Goal: Check status

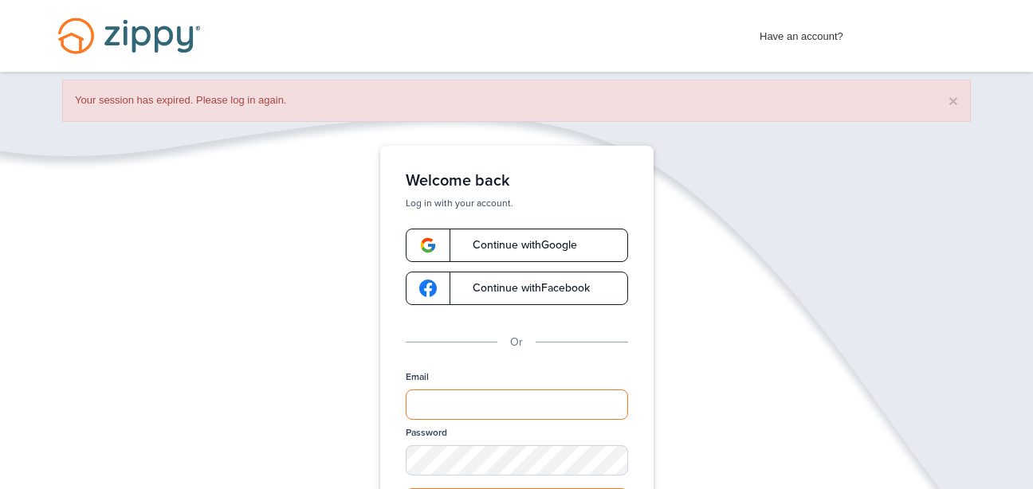
click at [463, 398] on input "Email" at bounding box center [517, 405] width 222 height 30
type input "**********"
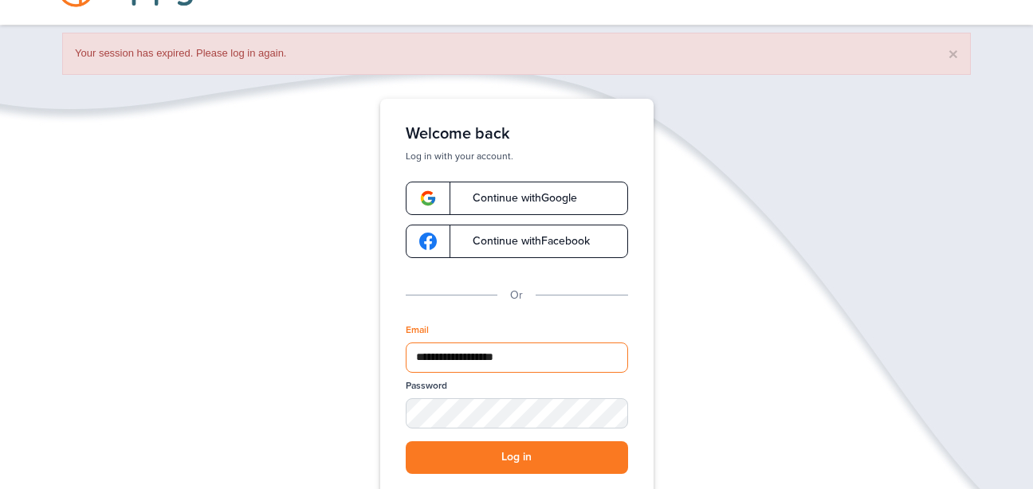
scroll to position [56, 0]
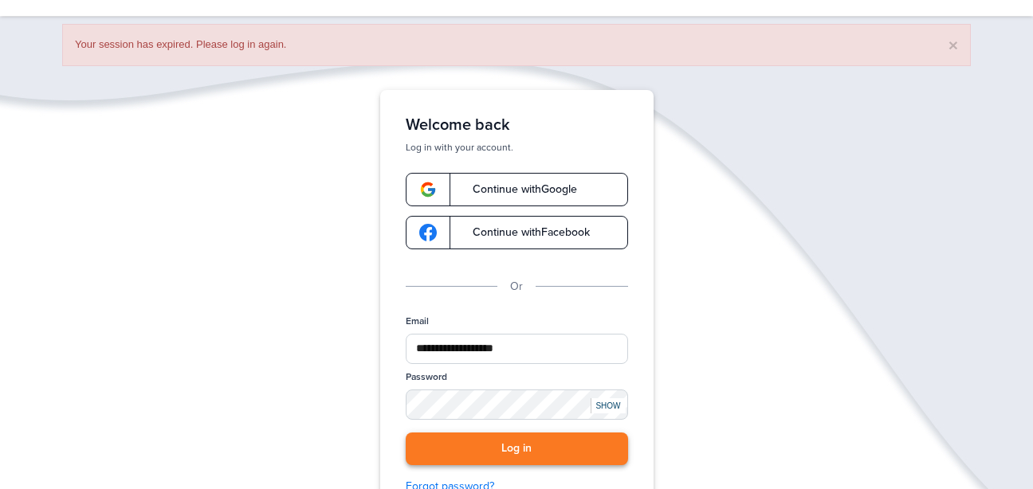
click at [535, 446] on button "Log in" at bounding box center [517, 449] width 222 height 33
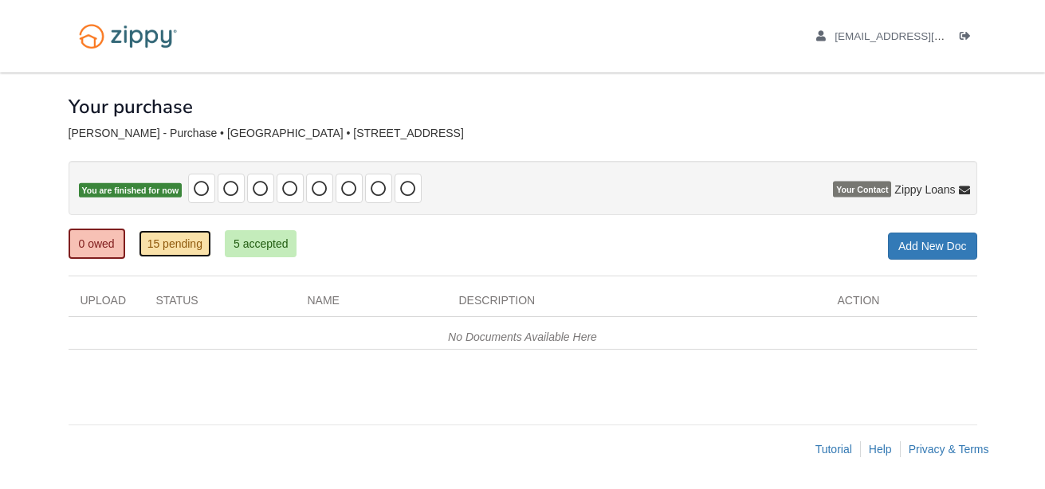
click at [182, 246] on link "15 pending" at bounding box center [175, 243] width 73 height 27
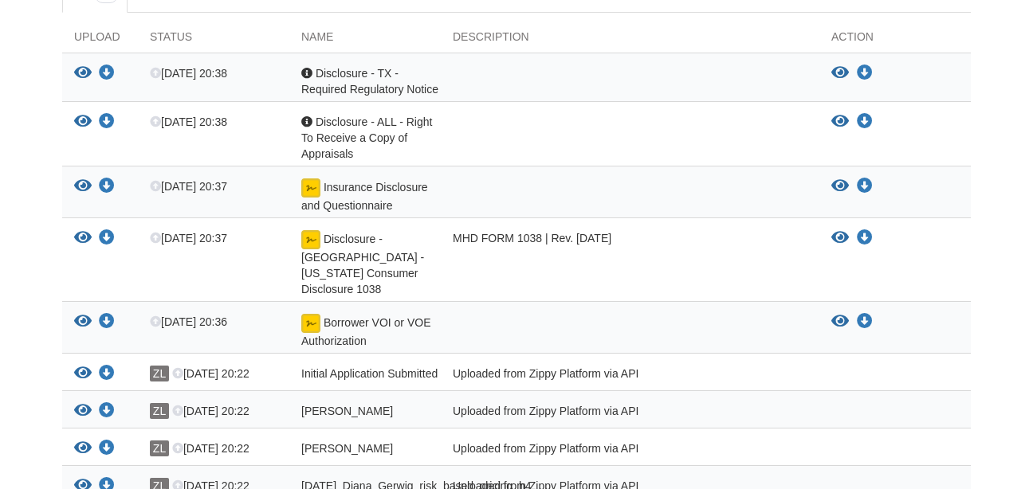
scroll to position [260, 0]
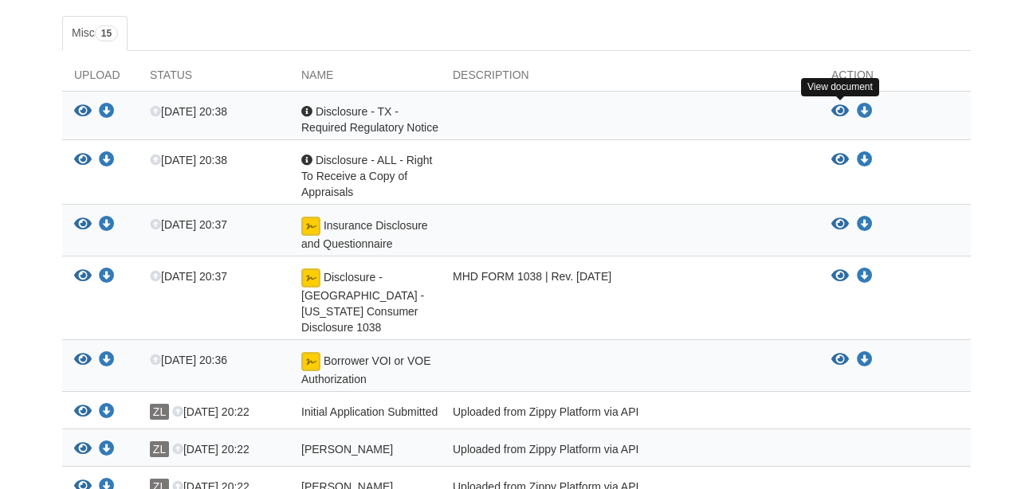
click at [841, 108] on icon "View Disclosure - TX - Required Regulatory Notice" at bounding box center [840, 112] width 18 height 16
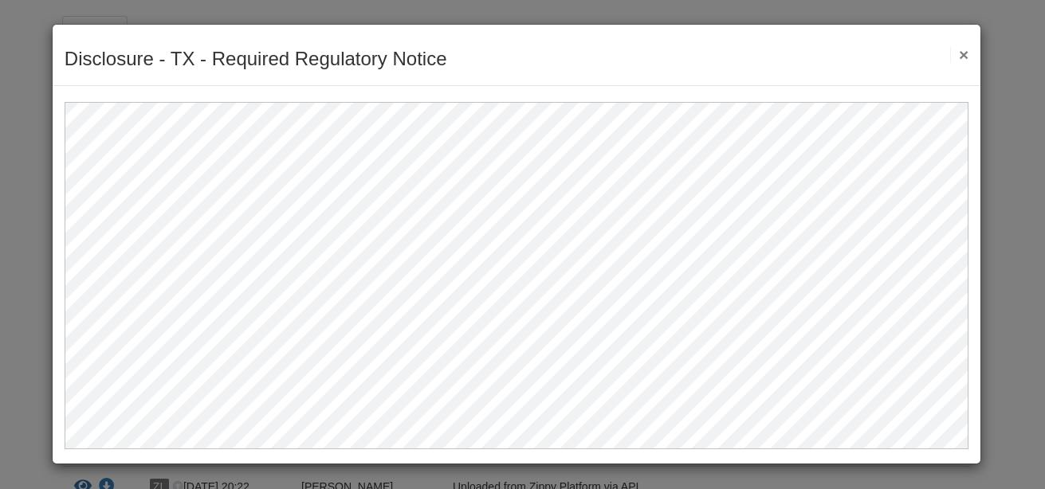
click at [963, 57] on button "×" at bounding box center [959, 54] width 18 height 17
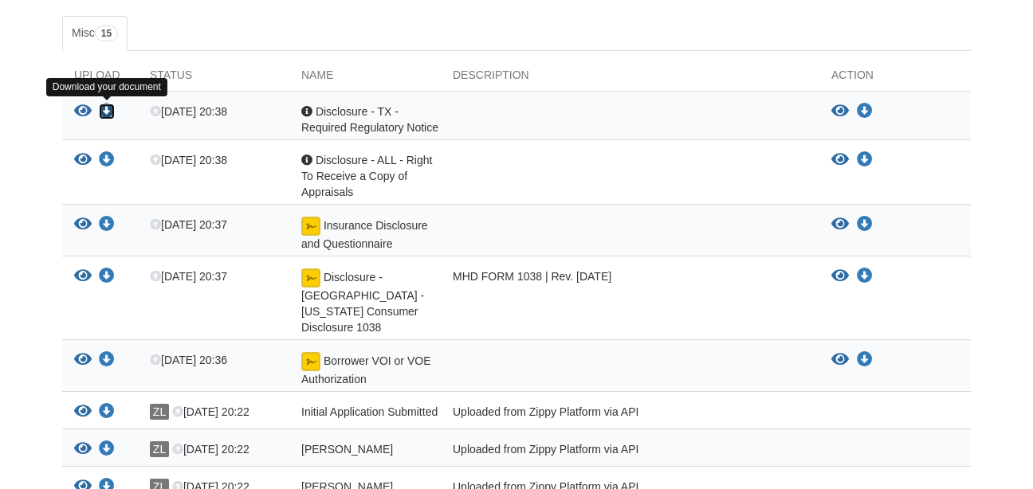
click at [105, 109] on icon "Download Disclosure - TX - Required Regulatory Notice" at bounding box center [107, 112] width 16 height 16
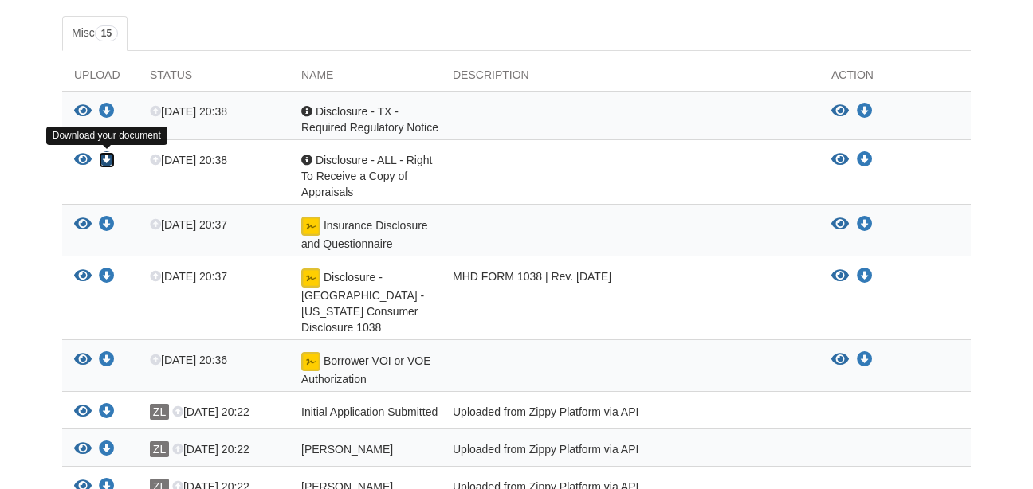
click at [107, 157] on icon "Download Disclosure - ALL - Right To Receive a Copy of Appraisals" at bounding box center [107, 160] width 16 height 16
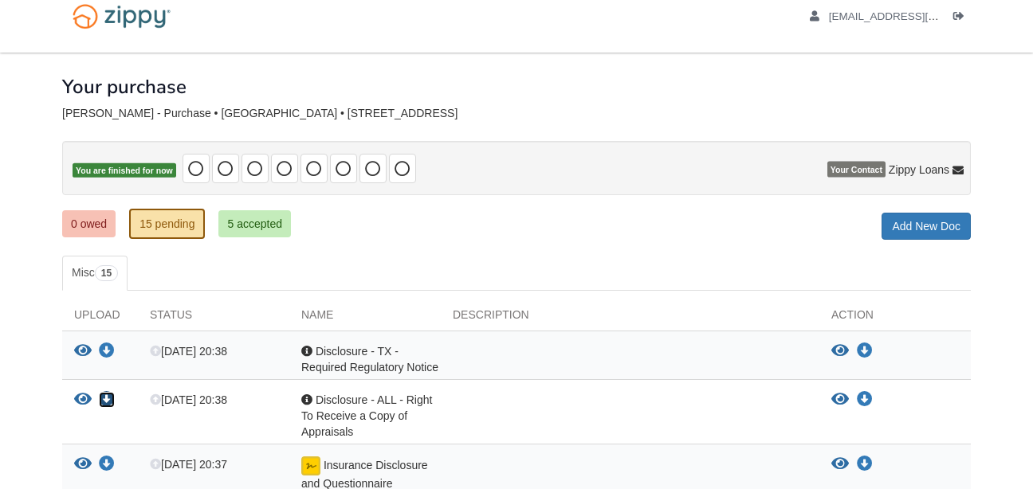
scroll to position [0, 0]
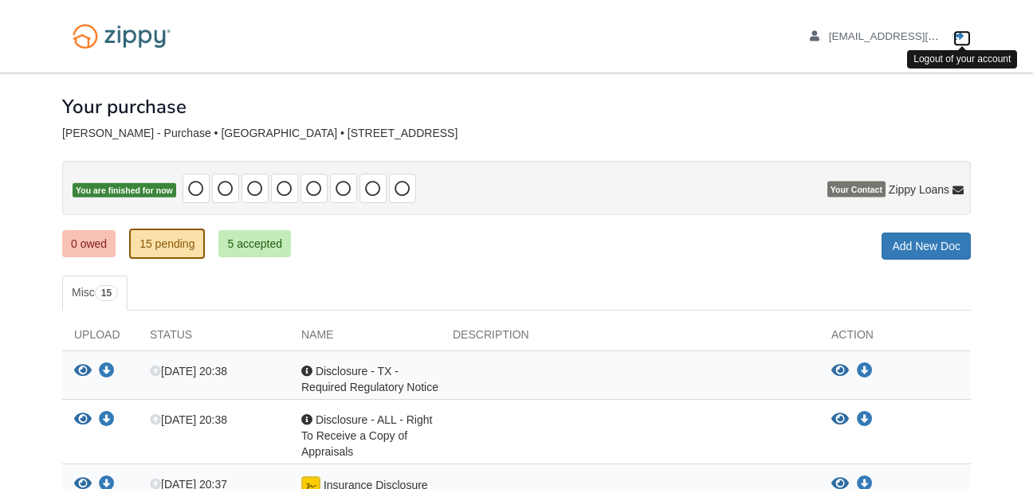
click at [960, 32] on icon "Log out" at bounding box center [958, 36] width 11 height 11
